Goal: Task Accomplishment & Management: Manage account settings

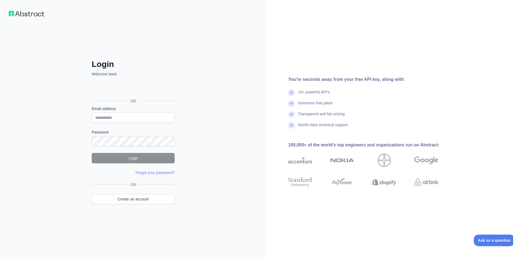
click at [145, 86] on div "Войти с аккаунтом Google (откроется в новой вкладке)" at bounding box center [133, 89] width 82 height 12
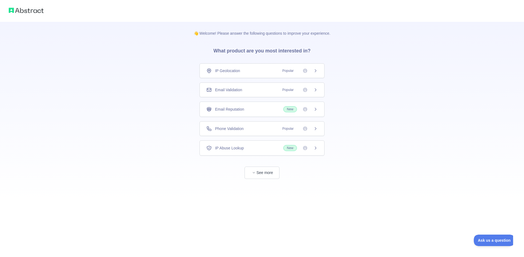
click at [316, 73] on div "IP Geolocation Popular" at bounding box center [261, 70] width 125 height 15
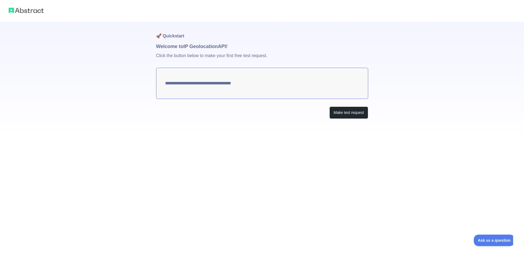
type textarea "**********"
click at [338, 116] on button "Make test request" at bounding box center [348, 112] width 38 height 12
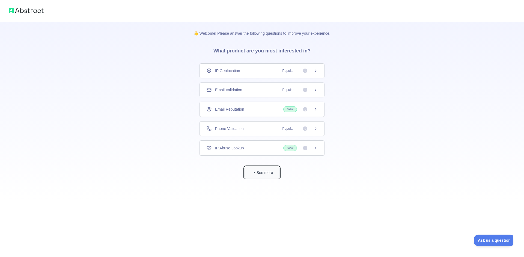
click at [258, 172] on button "See more" at bounding box center [261, 172] width 35 height 12
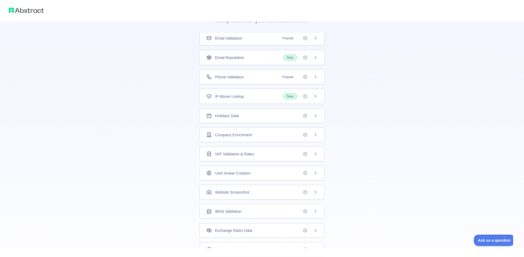
scroll to position [90, 0]
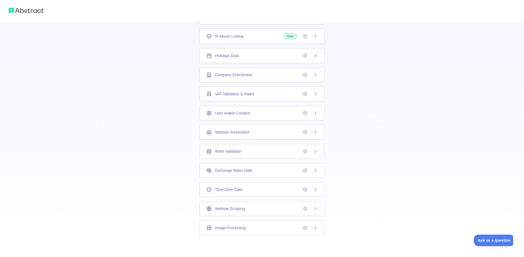
click at [235, 207] on span "Website Scraping" at bounding box center [230, 208] width 30 height 5
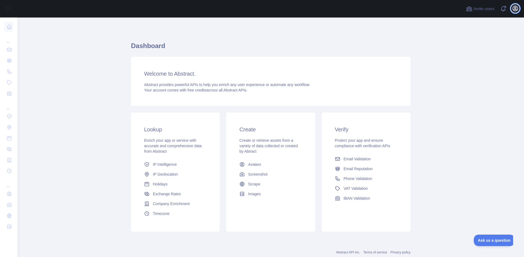
click at [513, 10] on icon "button" at bounding box center [515, 8] width 7 height 7
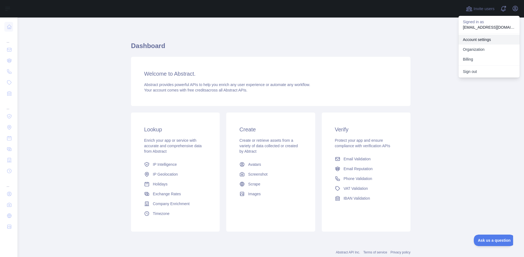
click at [480, 40] on link "Account settings" at bounding box center [488, 40] width 61 height 10
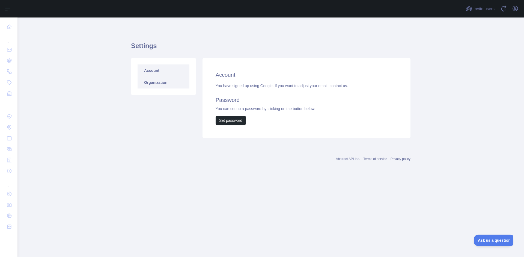
click at [146, 85] on link "Organization" at bounding box center [164, 82] width 52 height 12
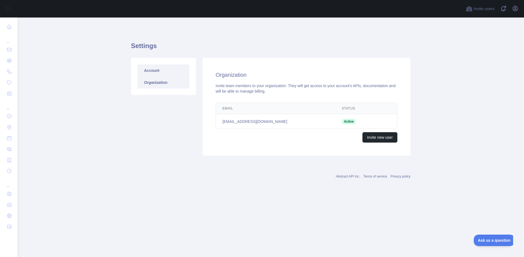
click at [150, 71] on link "Account" at bounding box center [164, 70] width 52 height 12
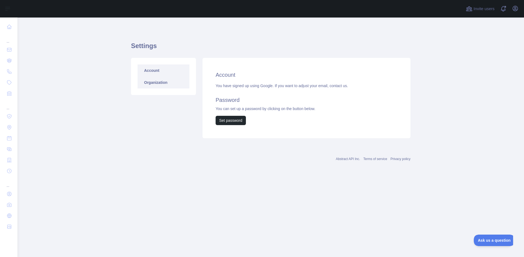
click at [155, 83] on link "Organization" at bounding box center [164, 82] width 52 height 12
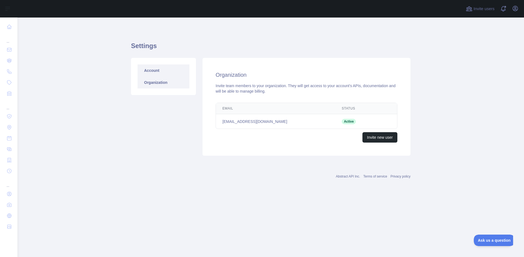
click at [155, 73] on link "Account" at bounding box center [164, 70] width 52 height 12
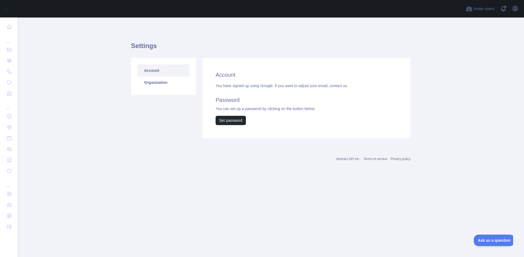
click at [161, 89] on div "Account Organization" at bounding box center [163, 76] width 65 height 37
click at [161, 87] on link "Organization" at bounding box center [164, 82] width 52 height 12
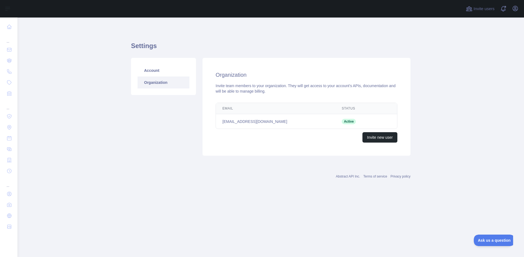
click at [161, 83] on link "Organization" at bounding box center [164, 82] width 52 height 12
click at [412, 74] on div "Organization Invite team members to your organization. They will get access to …" at bounding box center [306, 107] width 214 height 98
click at [516, 7] on icon "button" at bounding box center [515, 8] width 5 height 5
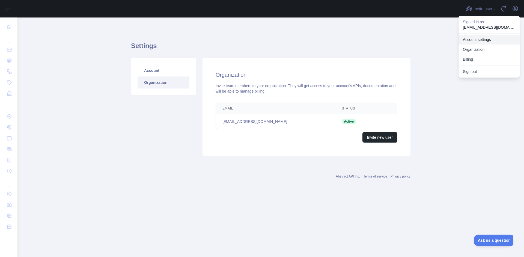
click at [476, 38] on link "Account settings" at bounding box center [488, 40] width 61 height 10
